Goal: Task Accomplishment & Management: Use online tool/utility

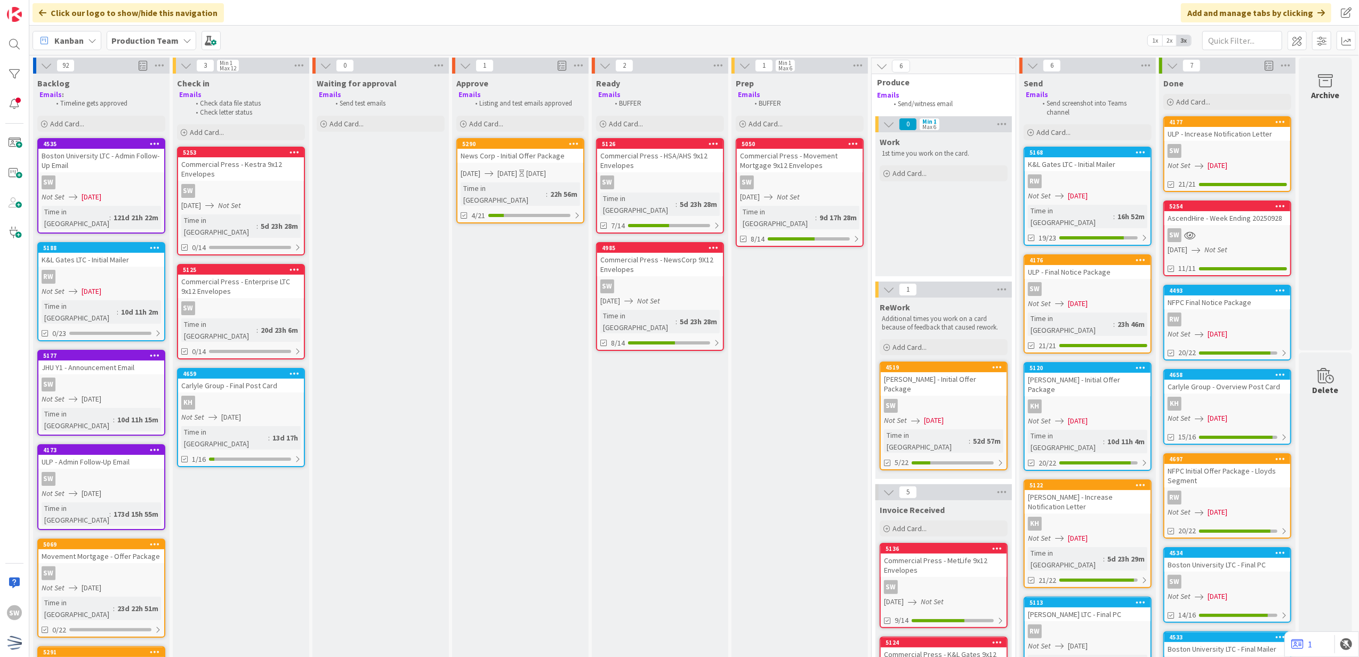
click at [156, 244] on icon at bounding box center [155, 247] width 10 height 7
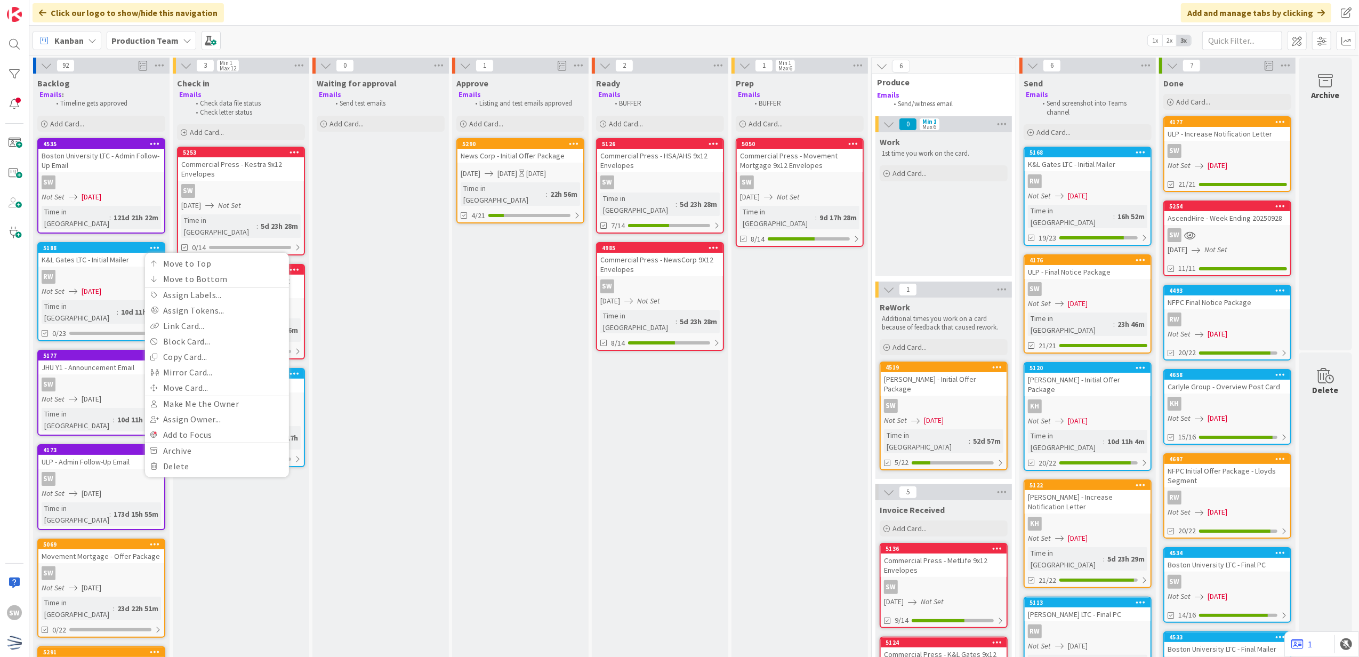
click at [1062, 195] on icon at bounding box center [1059, 195] width 9 height 9
click at [1062, 195] on div "92 Backlog Emails : Timeline gets approved Add Card... [GEOGRAPHIC_DATA] LTC - …" at bounding box center [694, 356] width 1330 height 602
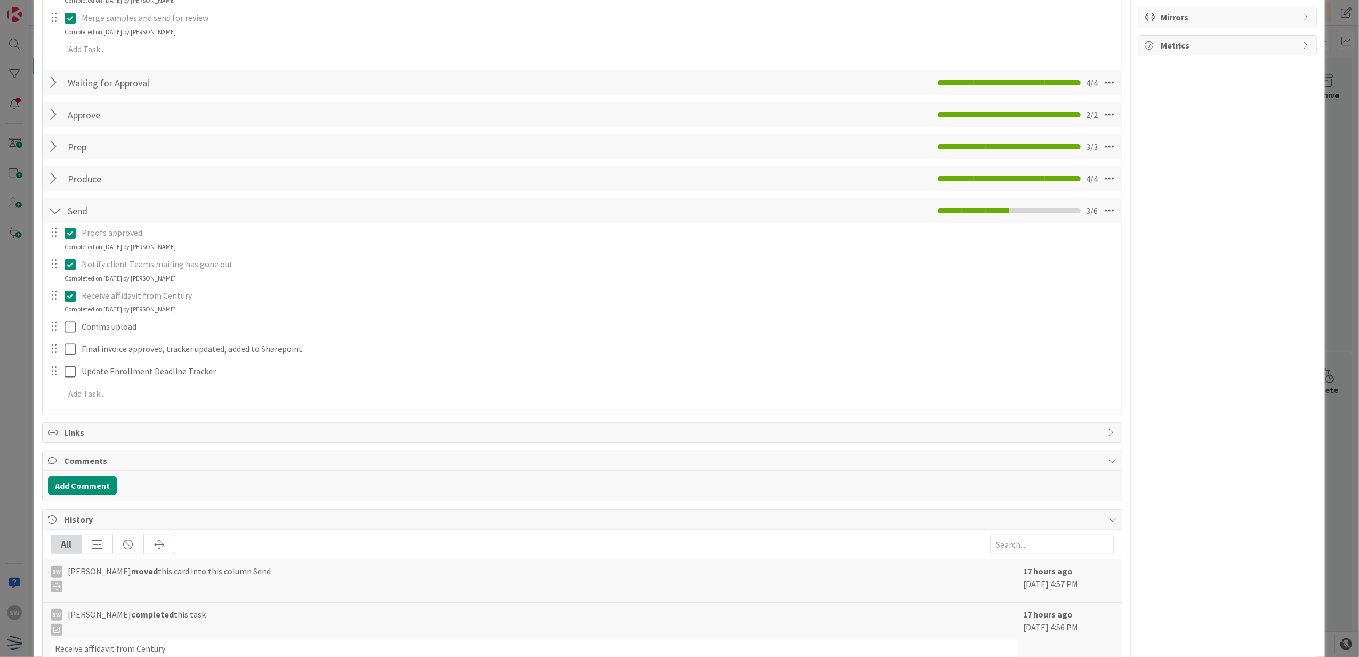
scroll to position [550, 0]
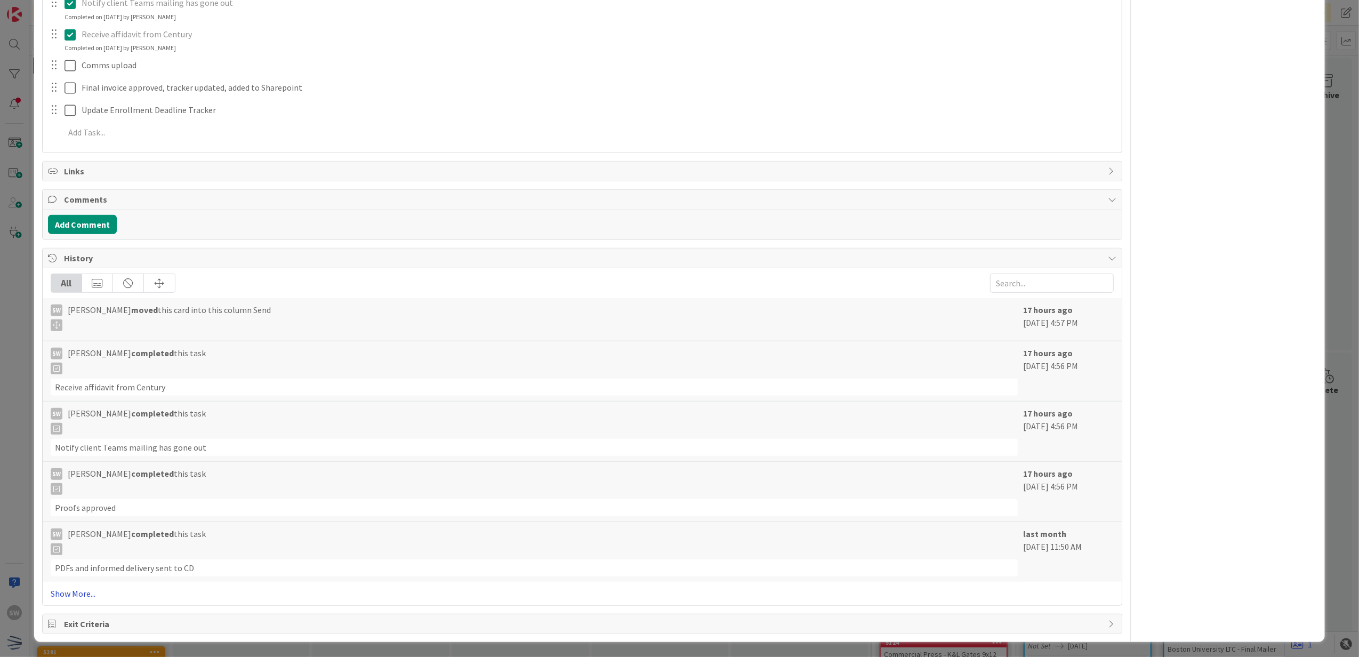
click at [69, 594] on link "Show More..." at bounding box center [583, 593] width 1064 height 13
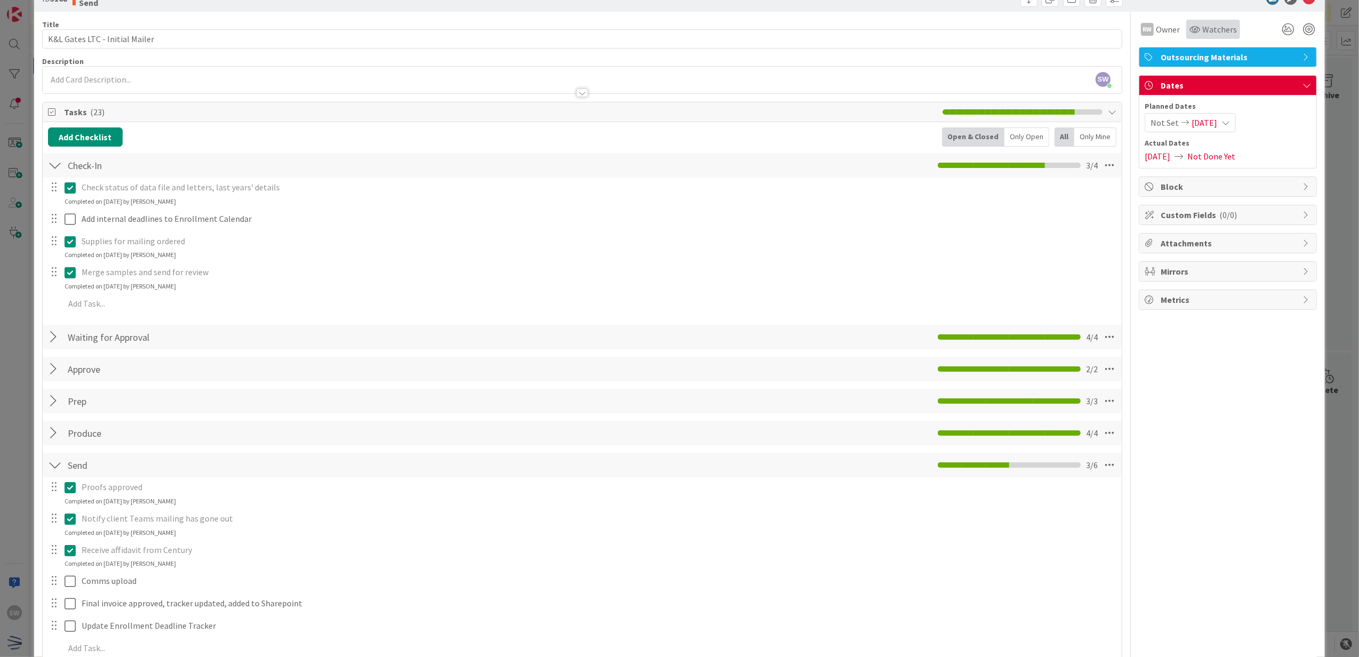
scroll to position [0, 0]
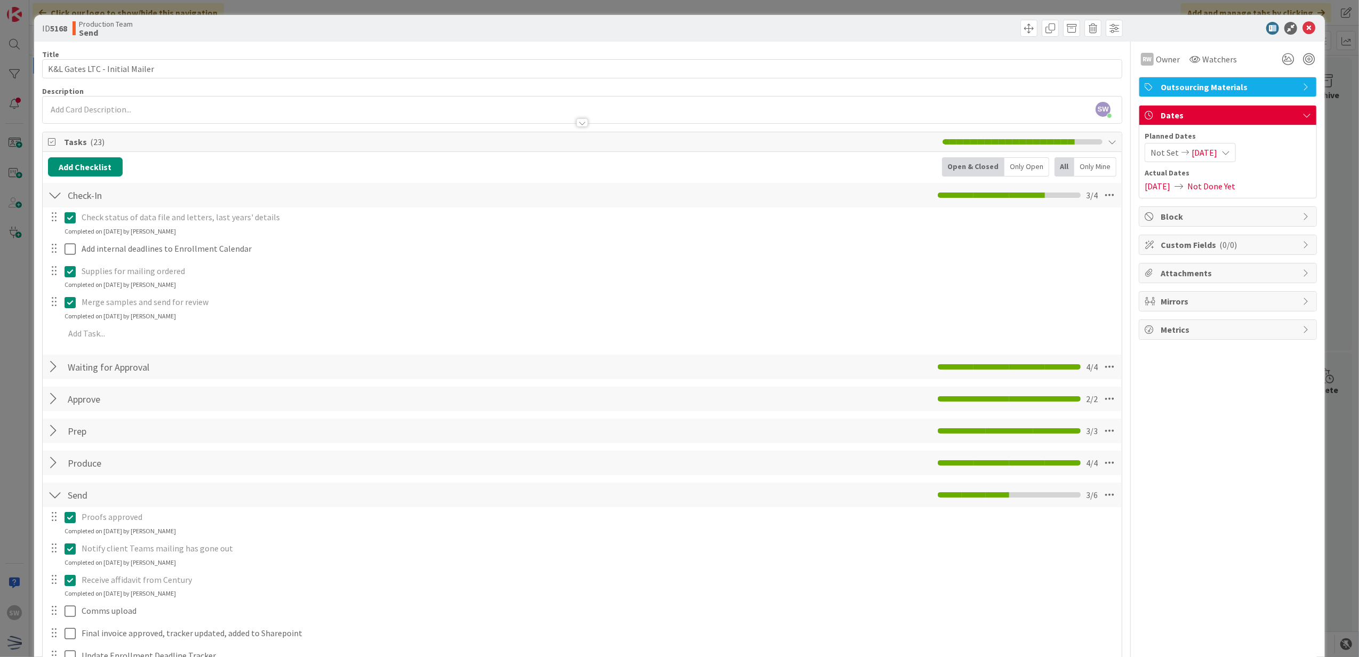
click at [1307, 31] on div at bounding box center [1223, 28] width 189 height 13
click at [1305, 31] on icon at bounding box center [1309, 28] width 13 height 13
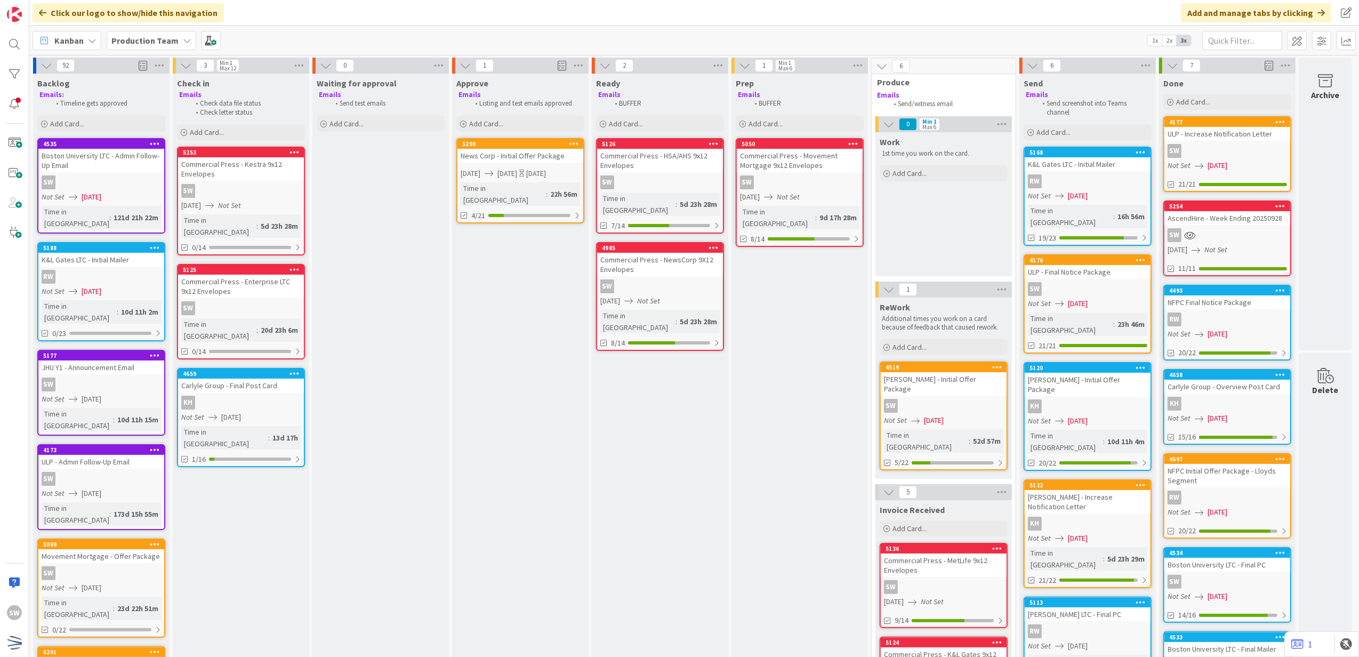
click at [157, 244] on icon at bounding box center [155, 247] width 10 height 7
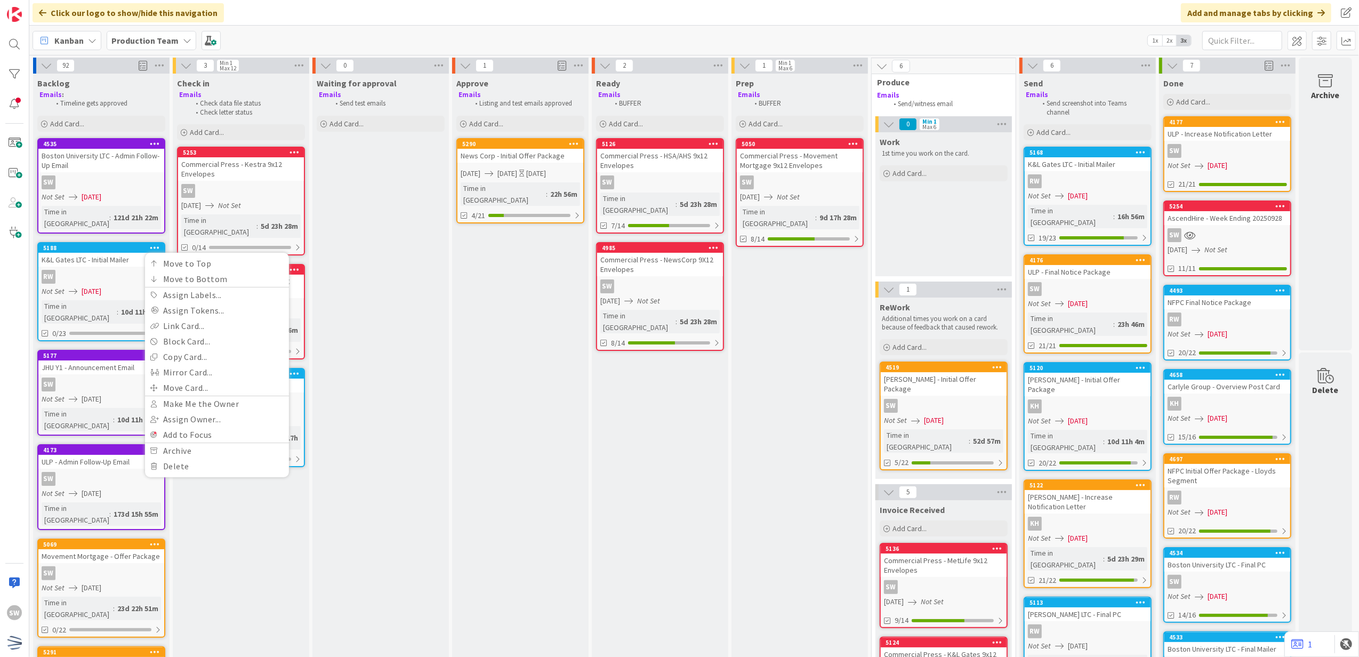
click at [118, 270] on div "RW" at bounding box center [101, 277] width 126 height 14
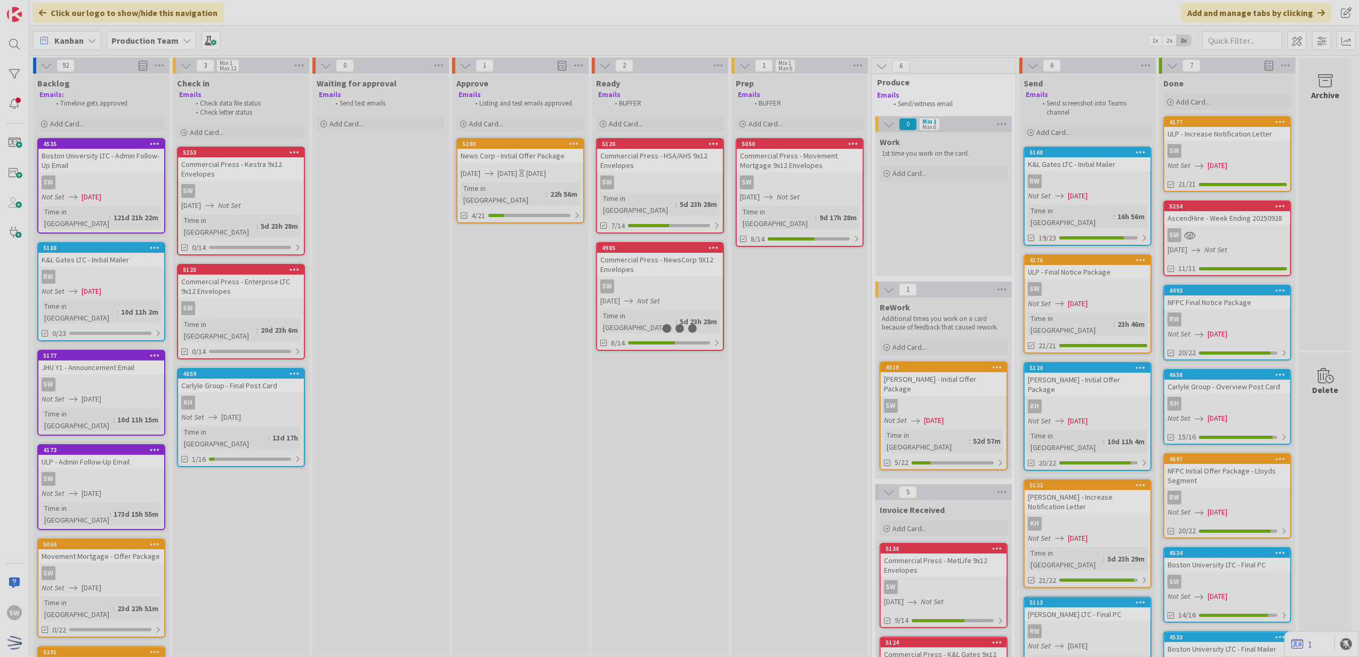
click at [118, 259] on div at bounding box center [679, 328] width 1359 height 657
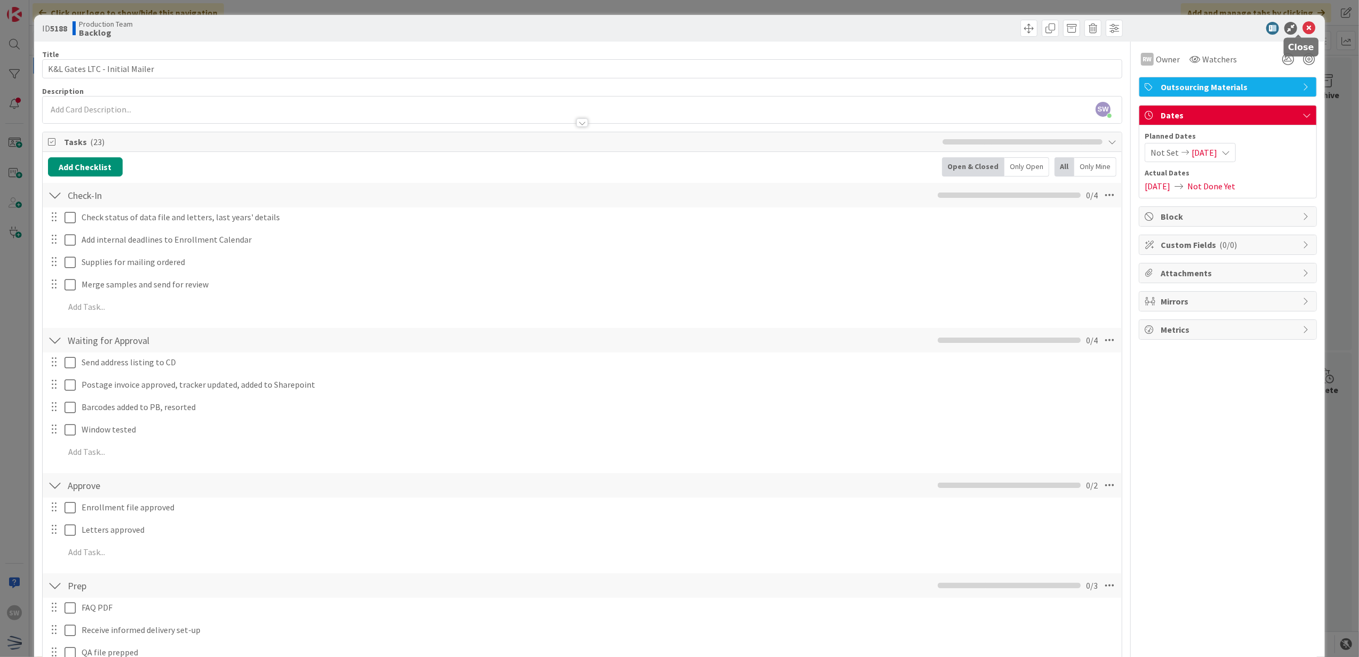
click at [1303, 26] on icon at bounding box center [1309, 28] width 13 height 13
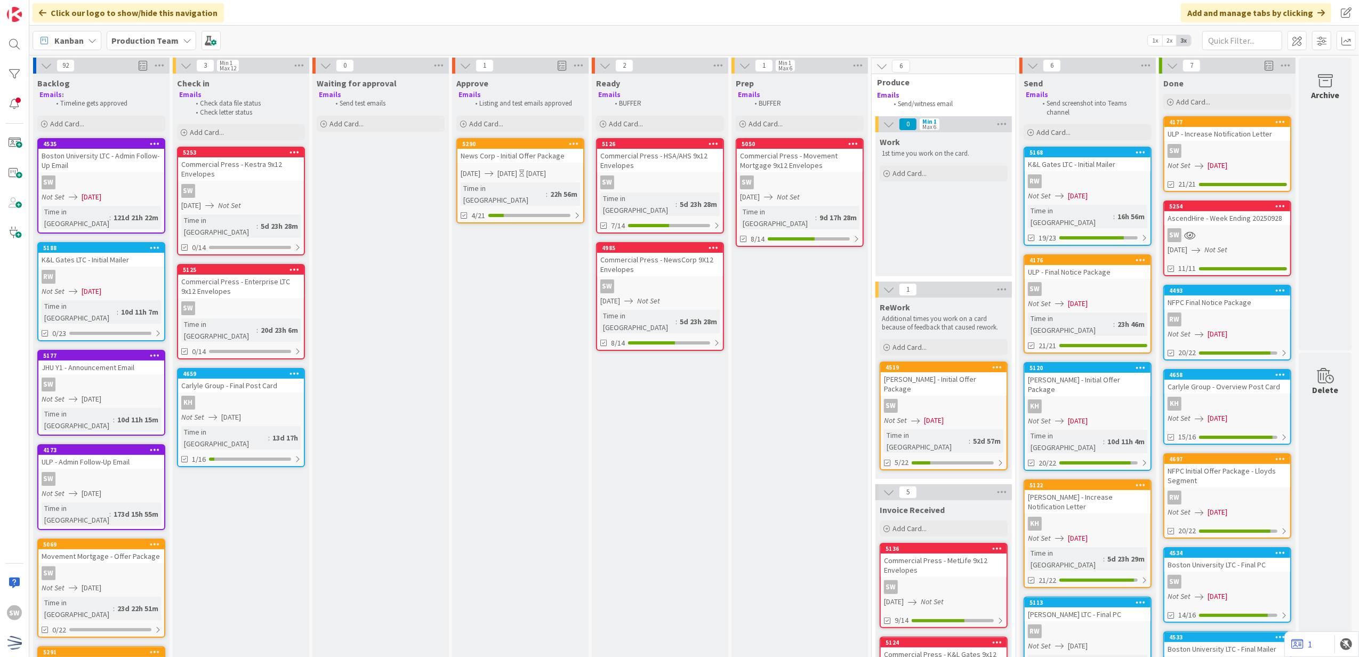
click at [161, 244] on div at bounding box center [154, 247] width 19 height 7
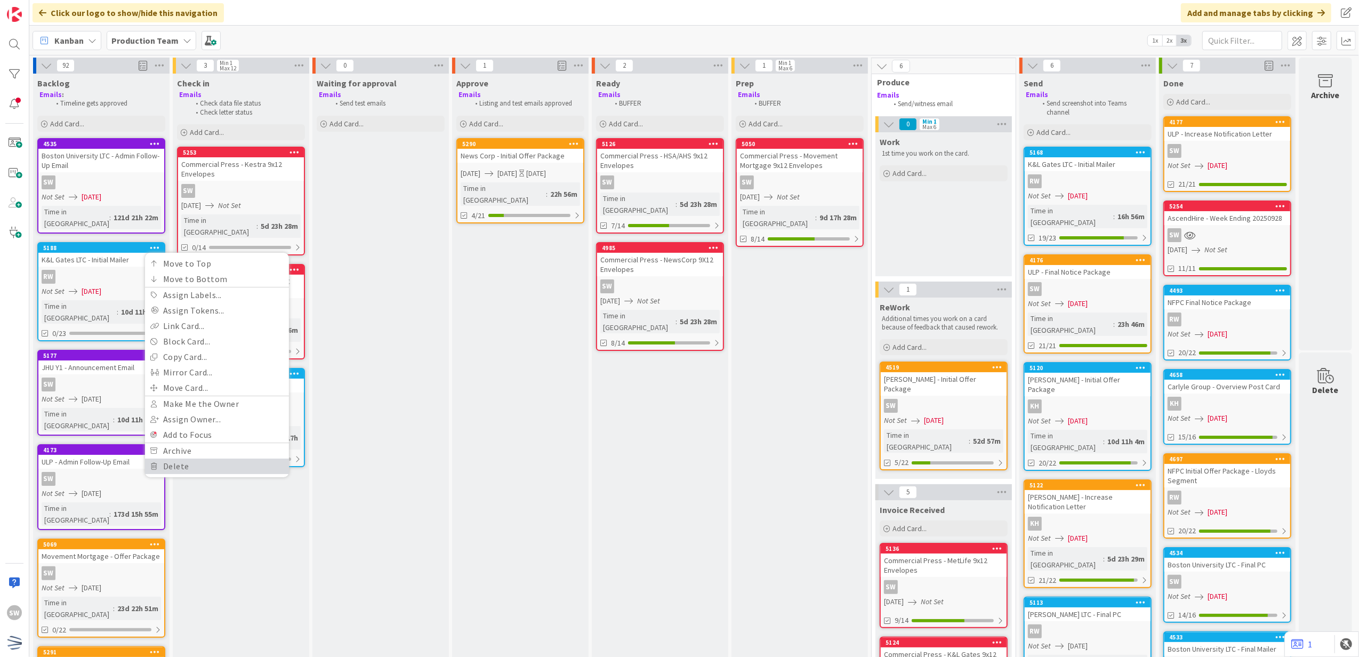
click at [183, 459] on link "Delete" at bounding box center [217, 466] width 144 height 15
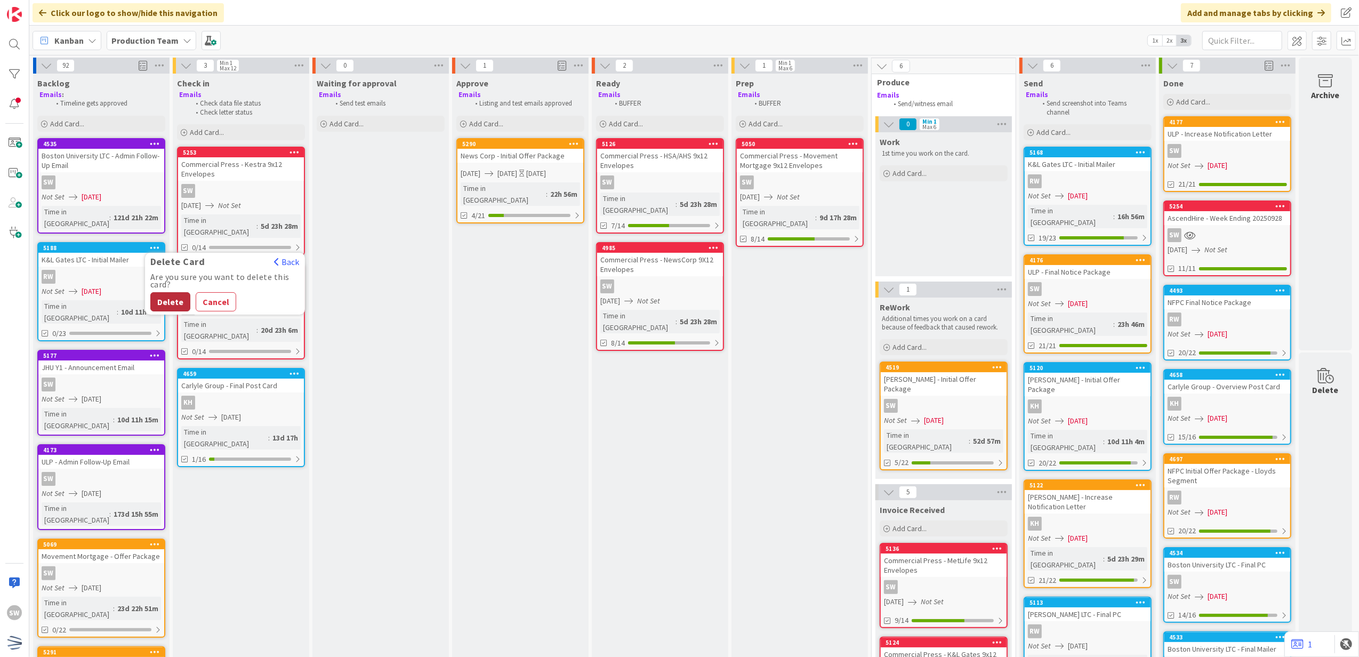
click at [178, 292] on button "Delete" at bounding box center [170, 301] width 40 height 19
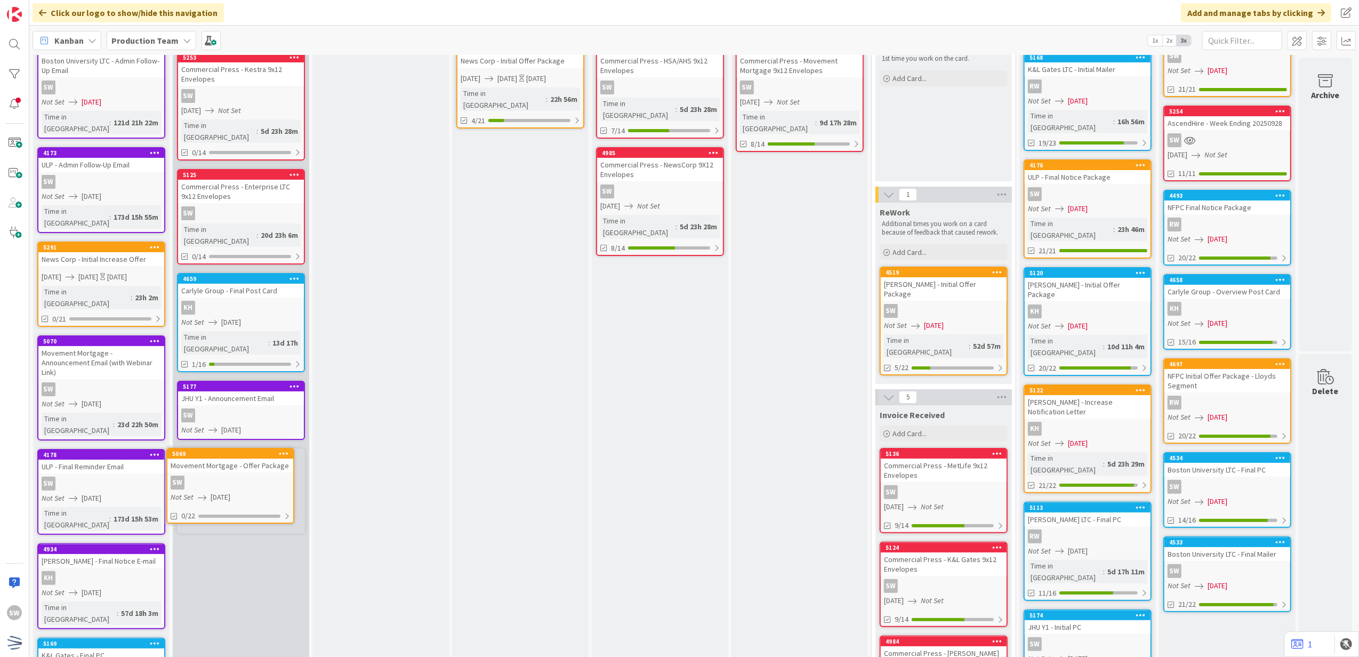
scroll to position [100, 0]
